Goal: Entertainment & Leisure: Consume media (video, audio)

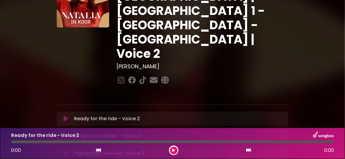
scroll to position [59, 0]
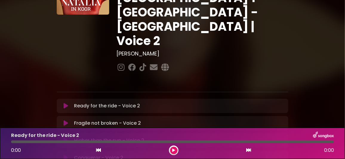
click at [65, 155] on icon at bounding box center [66, 158] width 4 height 6
click at [174, 149] on icon at bounding box center [173, 151] width 2 height 4
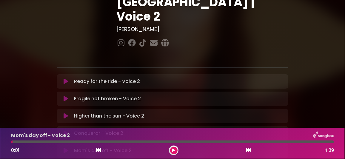
scroll to position [119, 0]
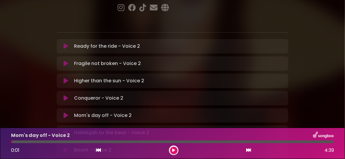
click at [66, 147] on icon at bounding box center [66, 150] width 4 height 6
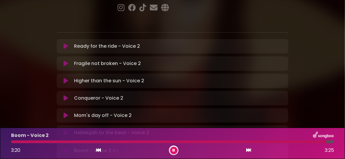
click at [171, 148] on button at bounding box center [173, 150] width 7 height 7
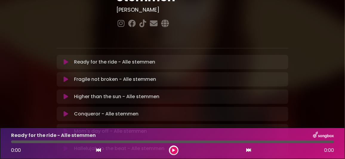
scroll to position [119, 0]
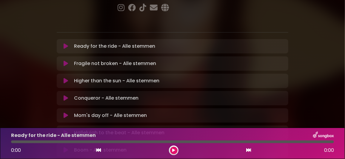
click at [65, 95] on icon at bounding box center [66, 98] width 4 height 6
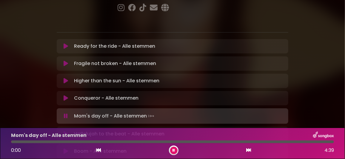
click at [173, 149] on icon at bounding box center [173, 151] width 2 height 4
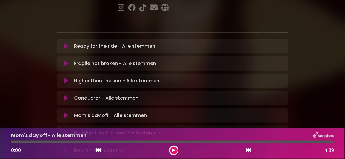
click at [66, 147] on icon at bounding box center [66, 150] width 4 height 6
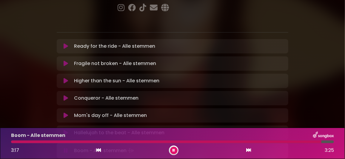
click at [173, 149] on icon at bounding box center [173, 151] width 2 height 4
